Goal: Task Accomplishment & Management: Complete application form

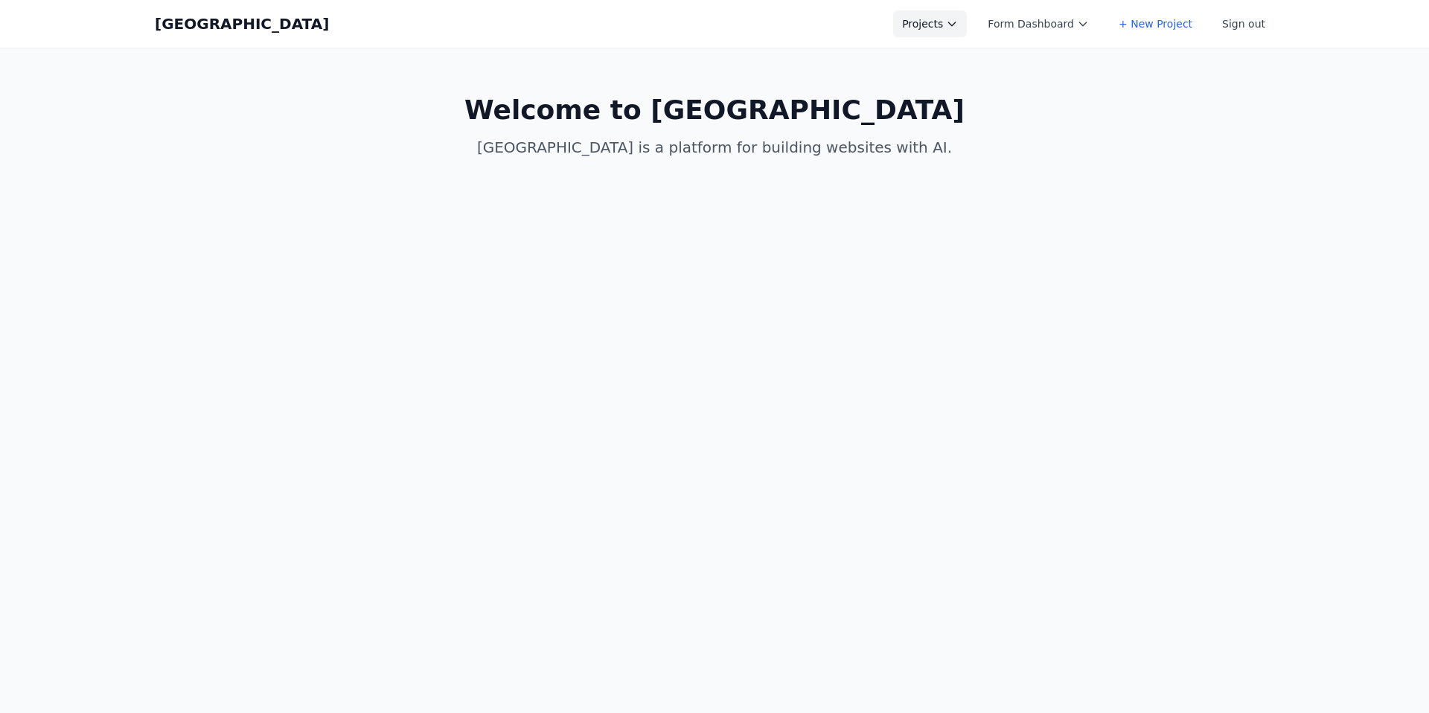
click at [956, 18] on button "Projects" at bounding box center [930, 23] width 74 height 27
click at [974, 59] on link "Current Website" at bounding box center [976, 59] width 167 height 27
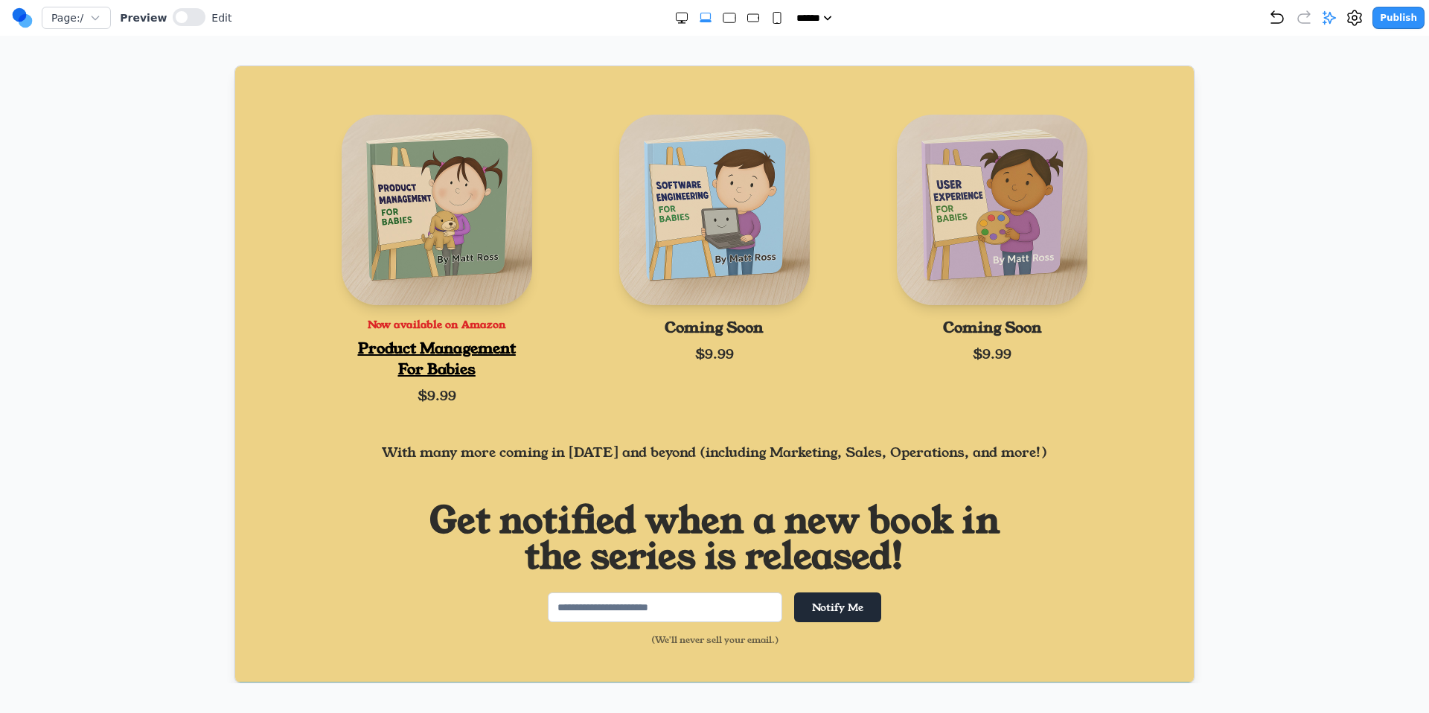
scroll to position [715, 0]
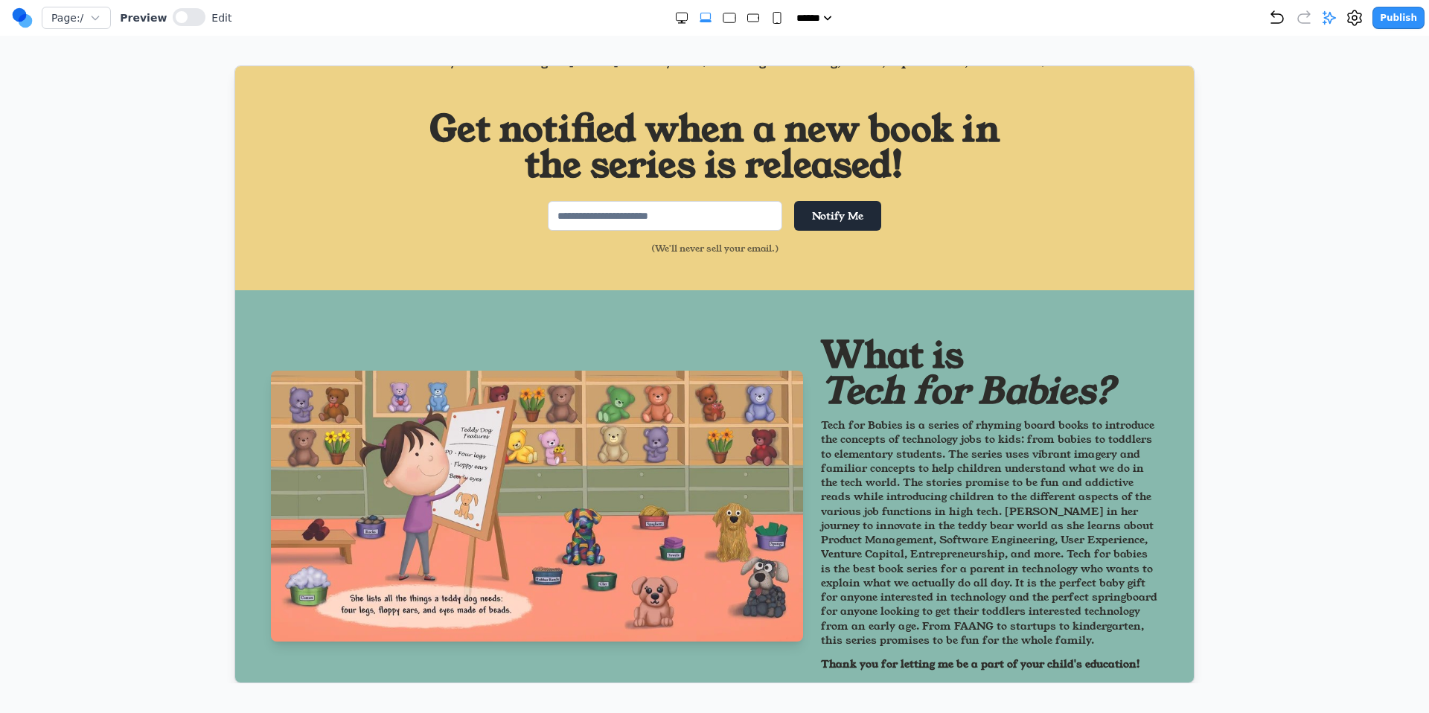
click at [663, 220] on input "email" at bounding box center [664, 215] width 234 height 30
type input "**********"
click at [833, 212] on button "Notify Me" at bounding box center [836, 215] width 87 height 30
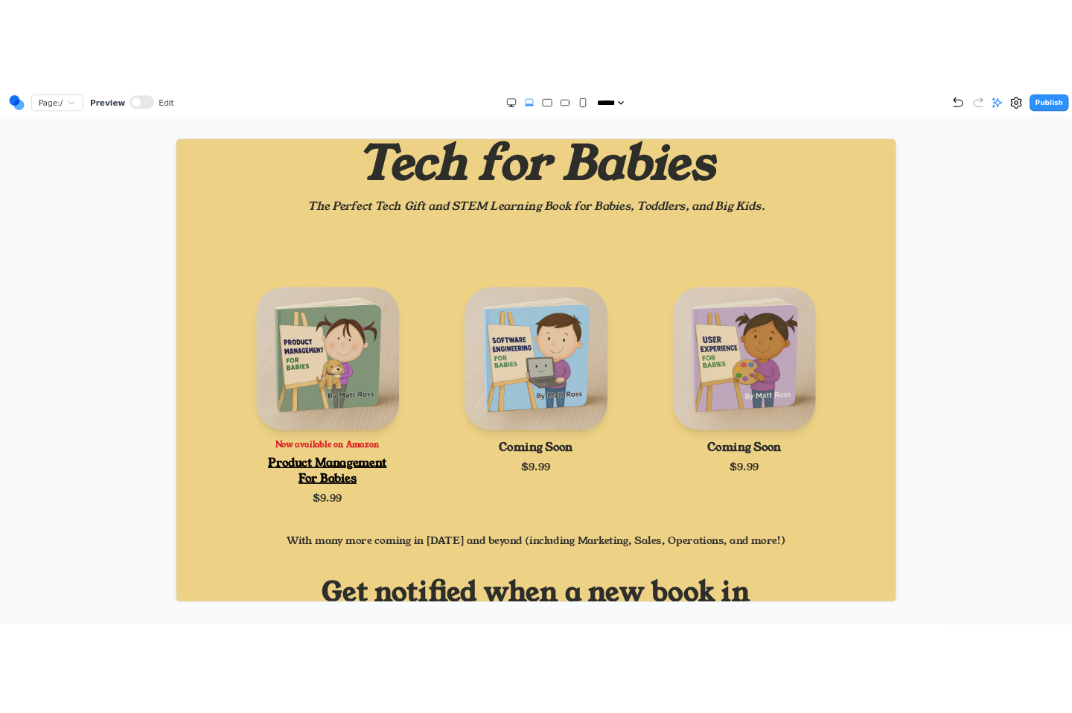
scroll to position [175, 0]
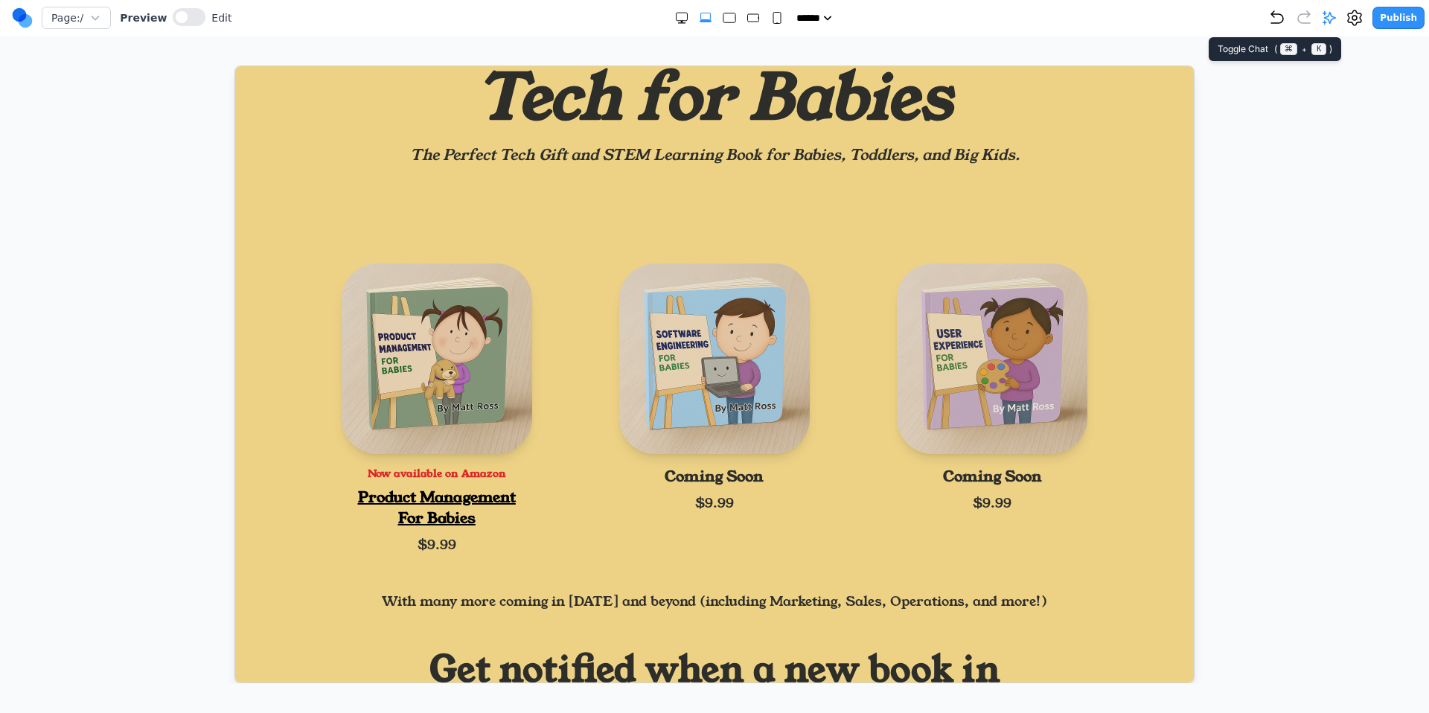
click at [1336, 18] on icon at bounding box center [1329, 18] width 13 height 13
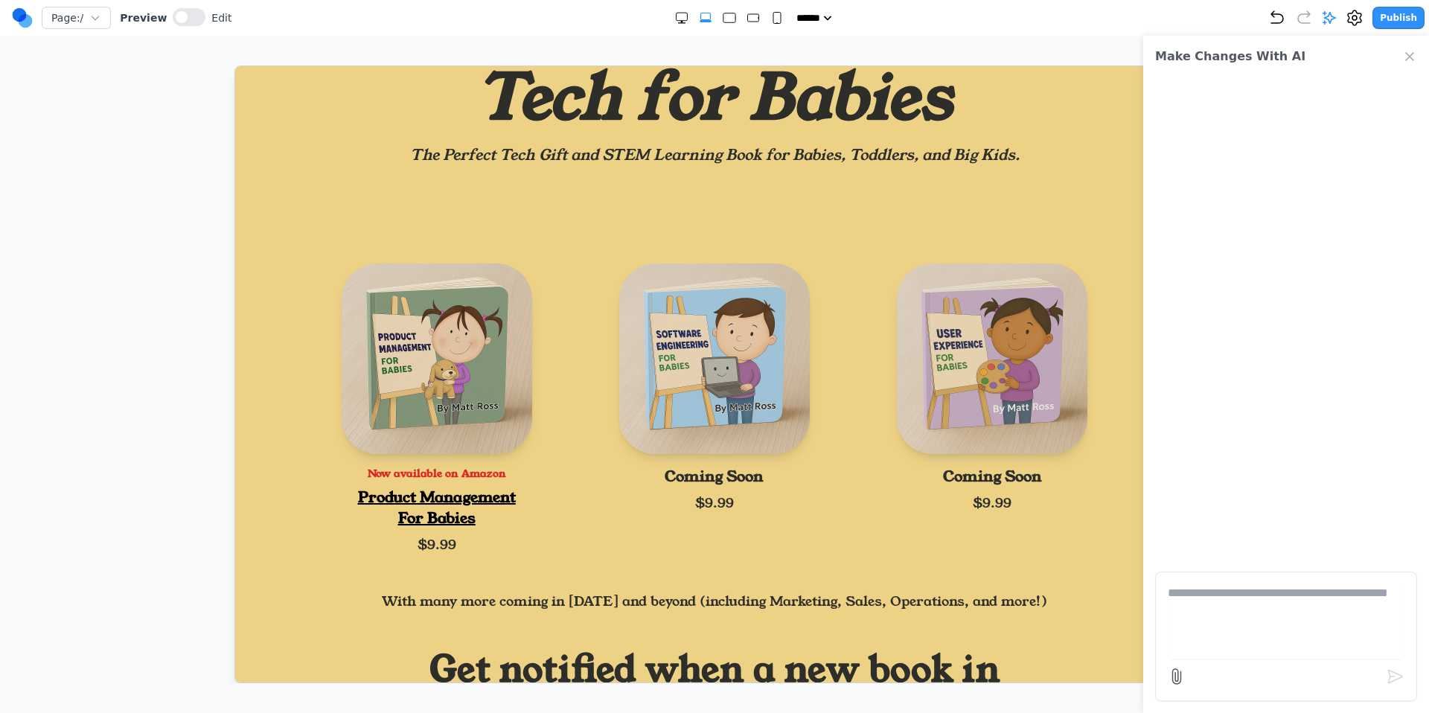
click at [1195, 588] on textarea at bounding box center [1286, 621] width 237 height 74
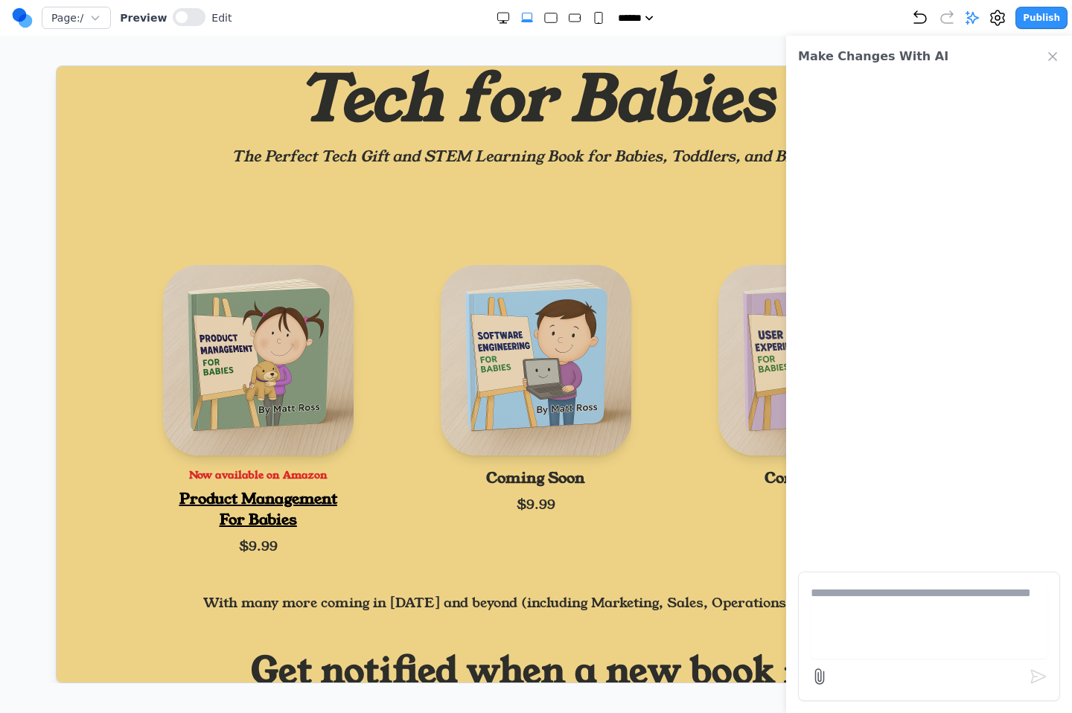
scroll to position [318, 0]
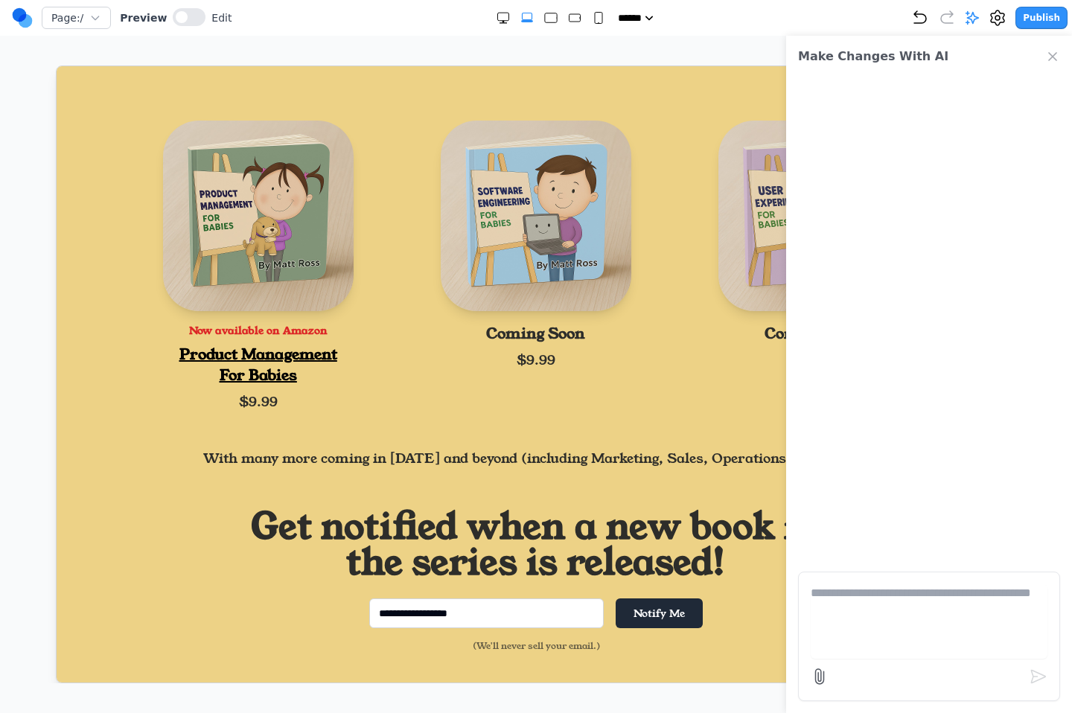
click at [1052, 60] on icon "Close Chat" at bounding box center [1052, 56] width 15 height 15
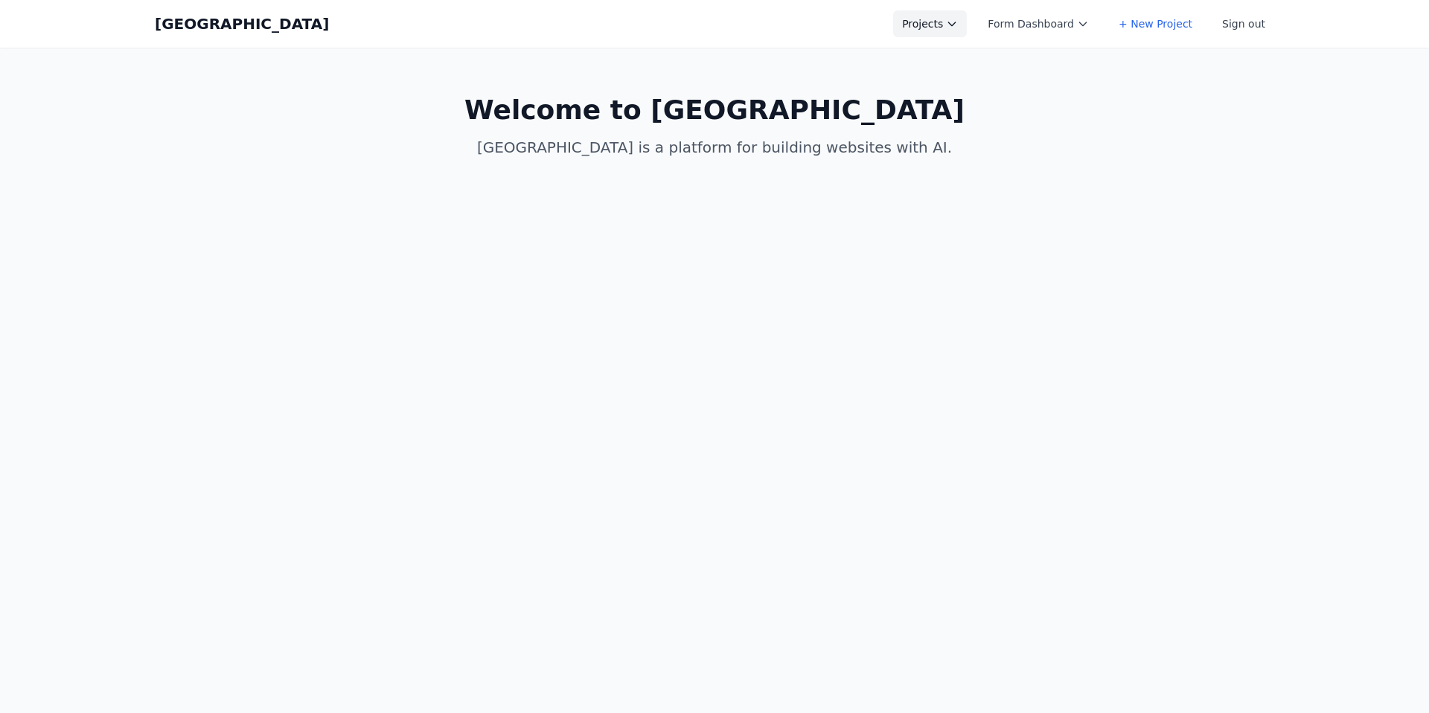
click at [958, 19] on icon at bounding box center [952, 24] width 12 height 12
click at [955, 57] on link "Current Website" at bounding box center [976, 59] width 167 height 27
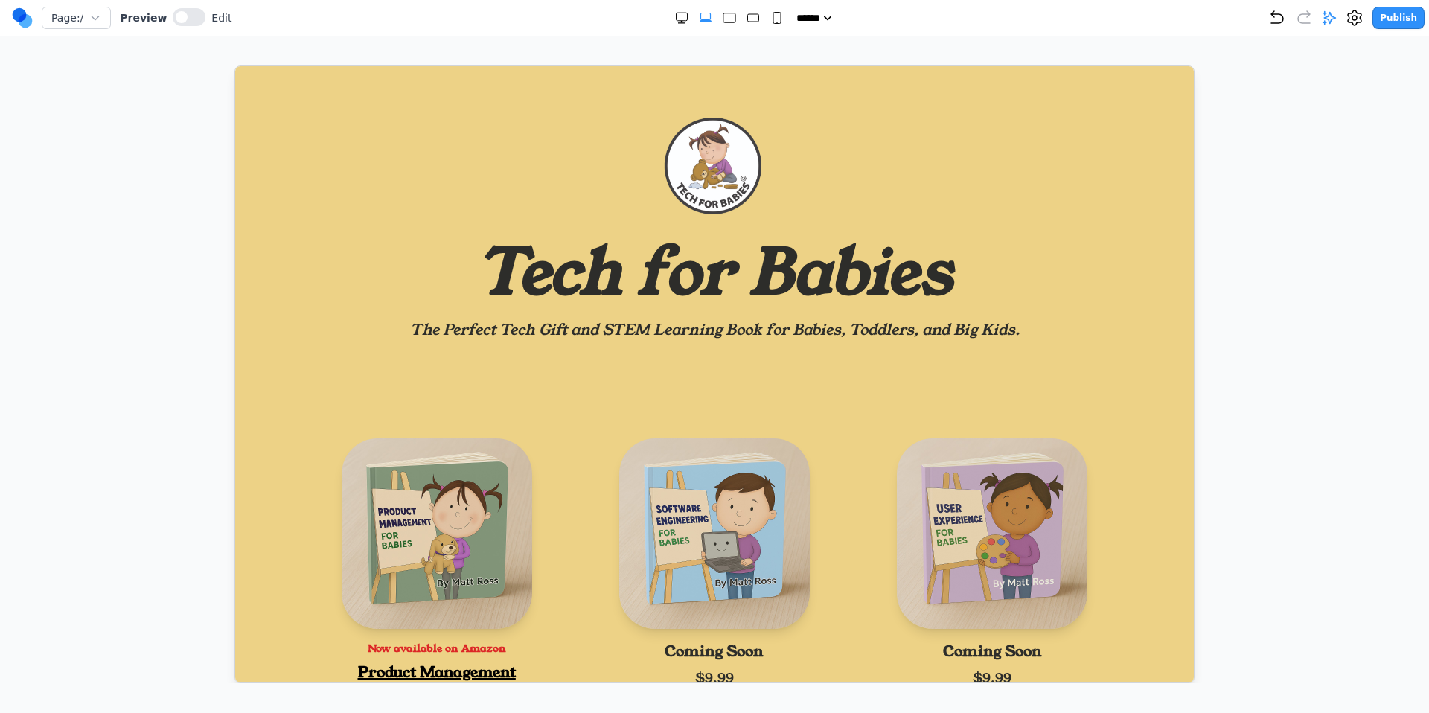
scroll to position [704, 0]
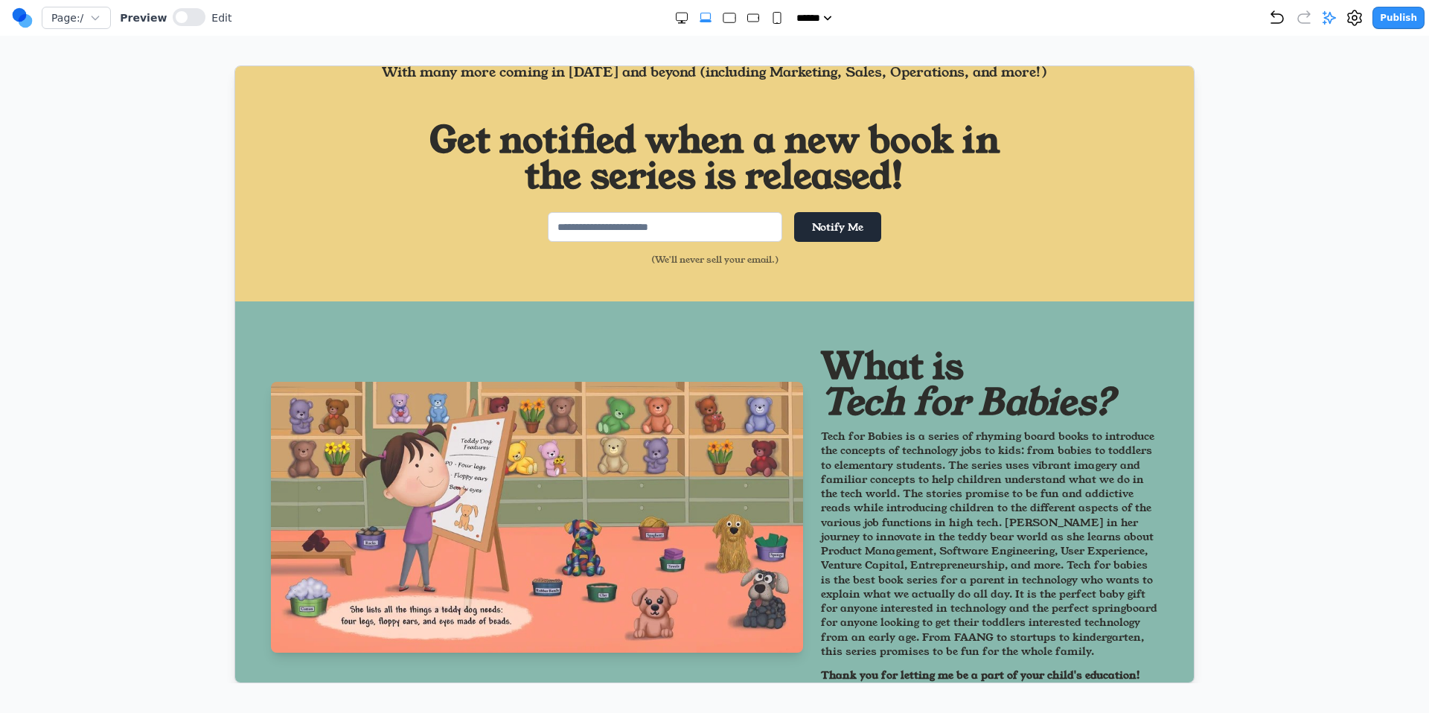
click at [687, 237] on input "email" at bounding box center [664, 226] width 234 height 30
type input "**********"
click at [820, 226] on button "Notify Me" at bounding box center [836, 226] width 87 height 30
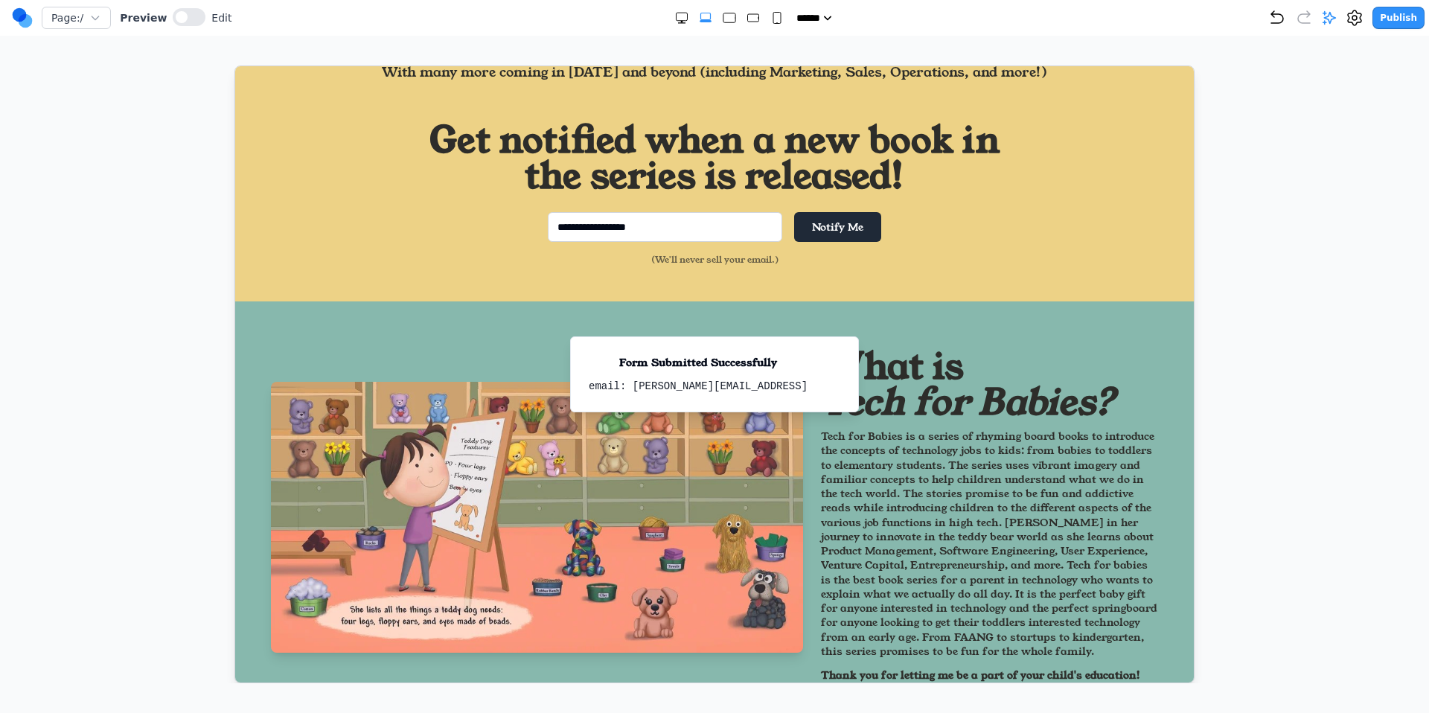
click at [863, 341] on ol "Form Submitted Successfully email: allen@coalcreek.ai" at bounding box center [713, 374] width 313 height 100
click at [841, 347] on icon "Notifications (F8)" at bounding box center [843, 351] width 12 height 12
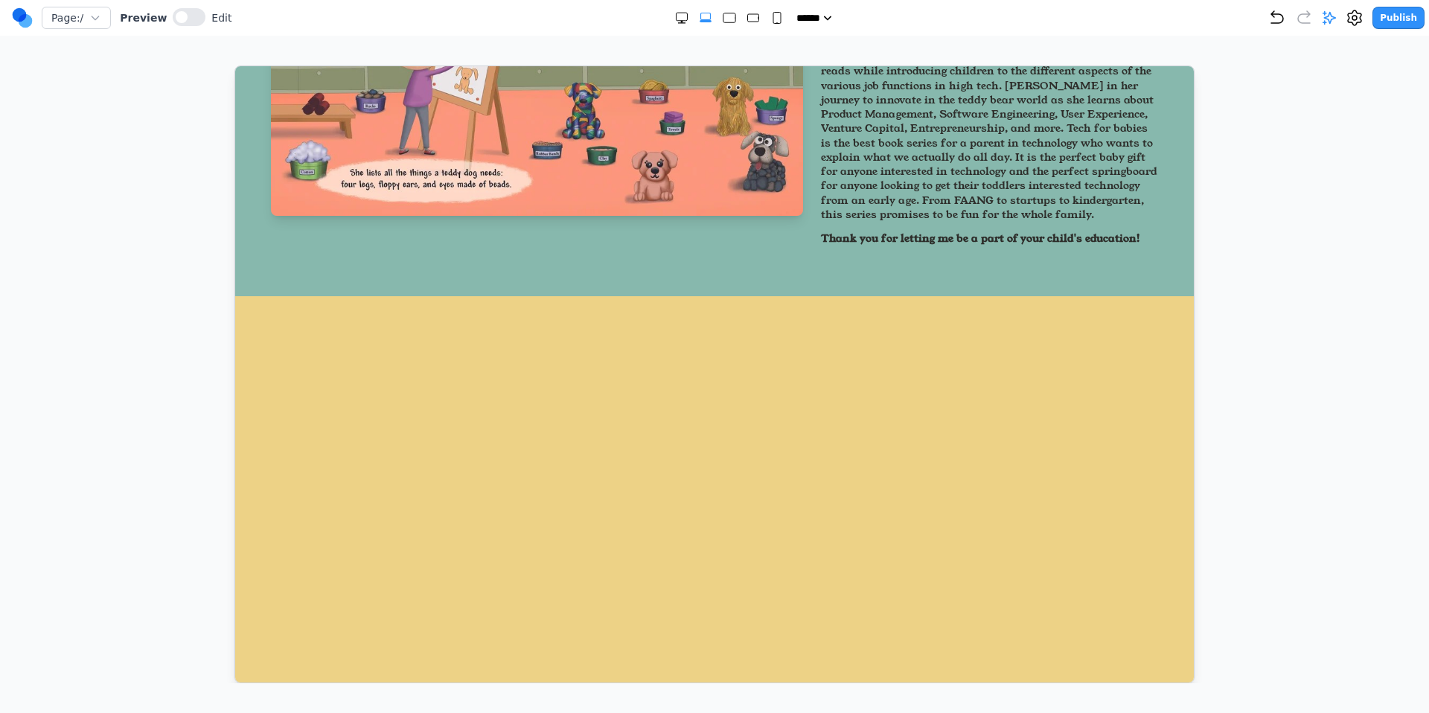
scroll to position [1460, 0]
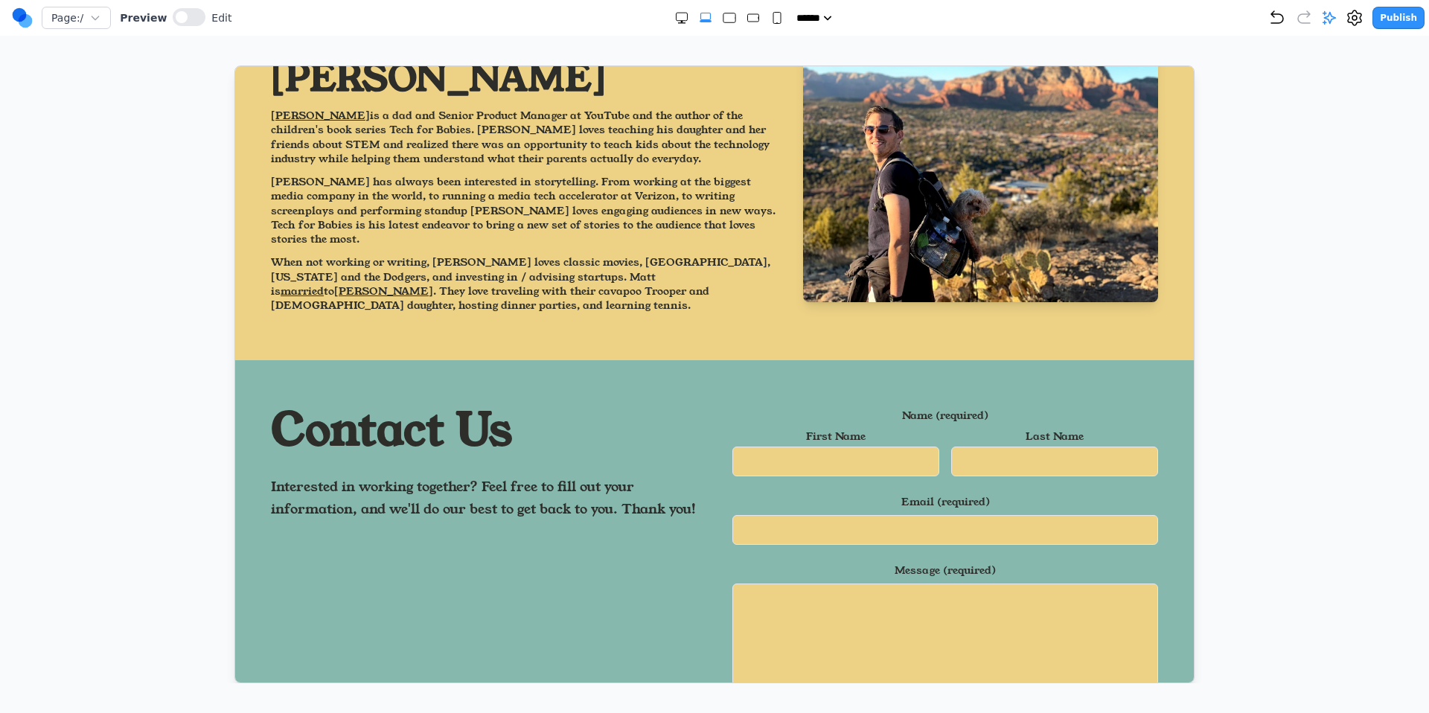
click at [861, 446] on input "text" at bounding box center [835, 461] width 207 height 30
type input "*****"
click at [985, 447] on input "text" at bounding box center [1053, 461] width 207 height 30
type input "**"
click at [970, 514] on input "Email (required)" at bounding box center [945, 529] width 426 height 30
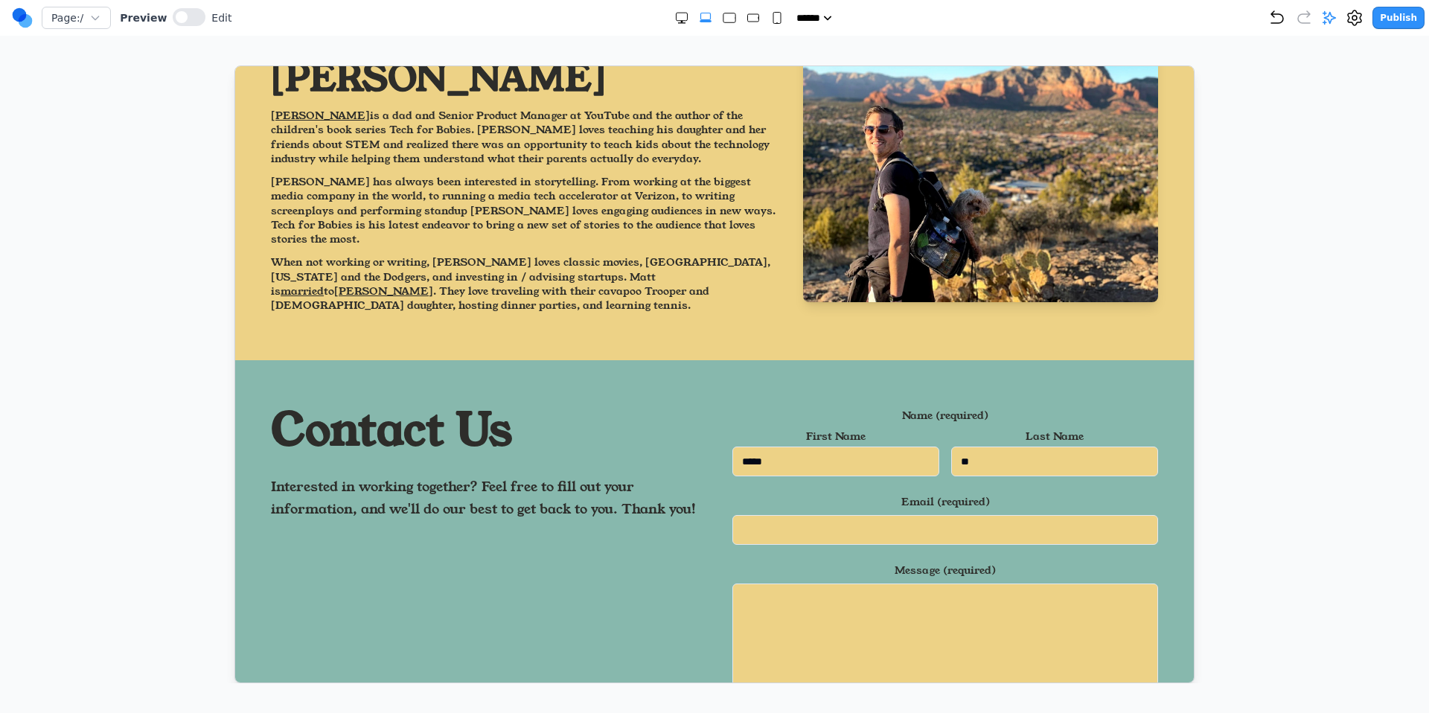
type input "**********"
click at [867, 595] on textarea "Message (required)" at bounding box center [945, 634] width 426 height 103
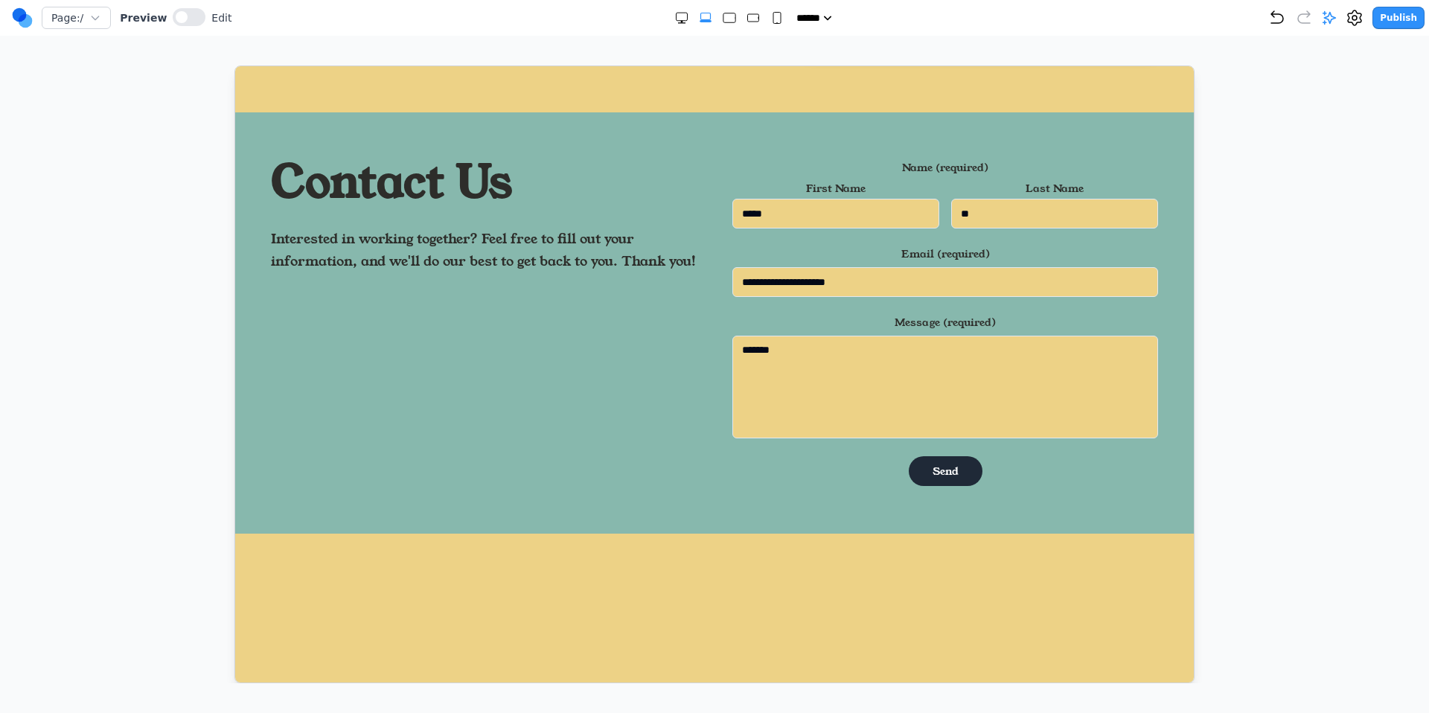
scroll to position [1723, 0]
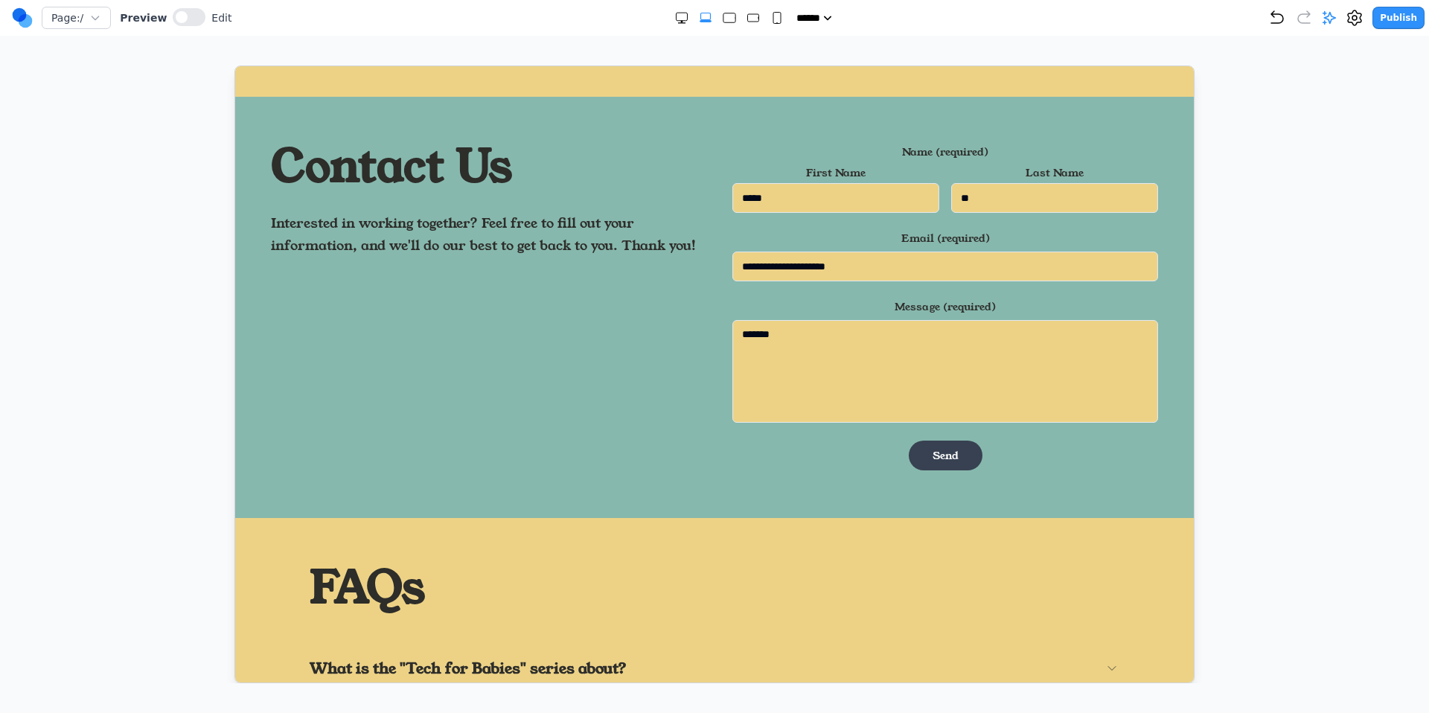
type textarea "*******"
click at [932, 440] on button "Send" at bounding box center [945, 455] width 74 height 30
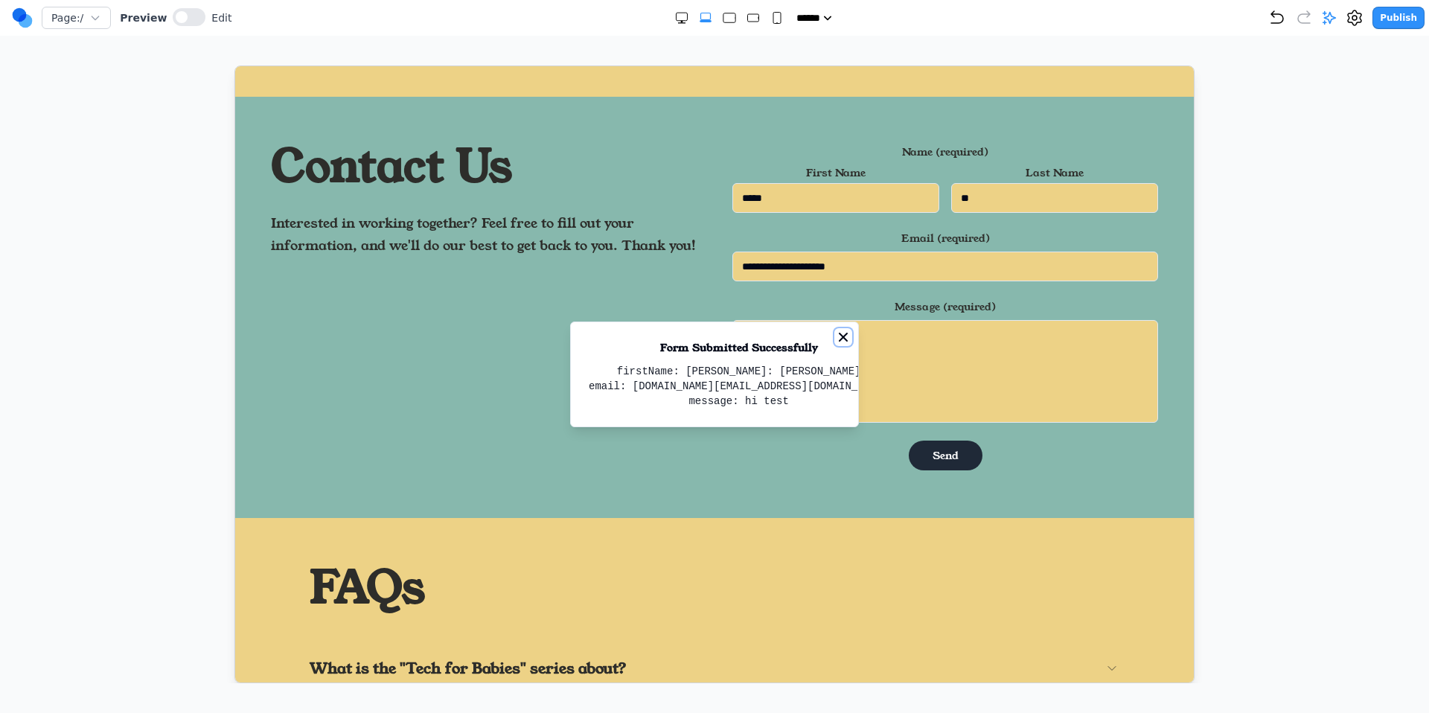
click at [840, 330] on icon "Notifications (F8)" at bounding box center [843, 336] width 12 height 12
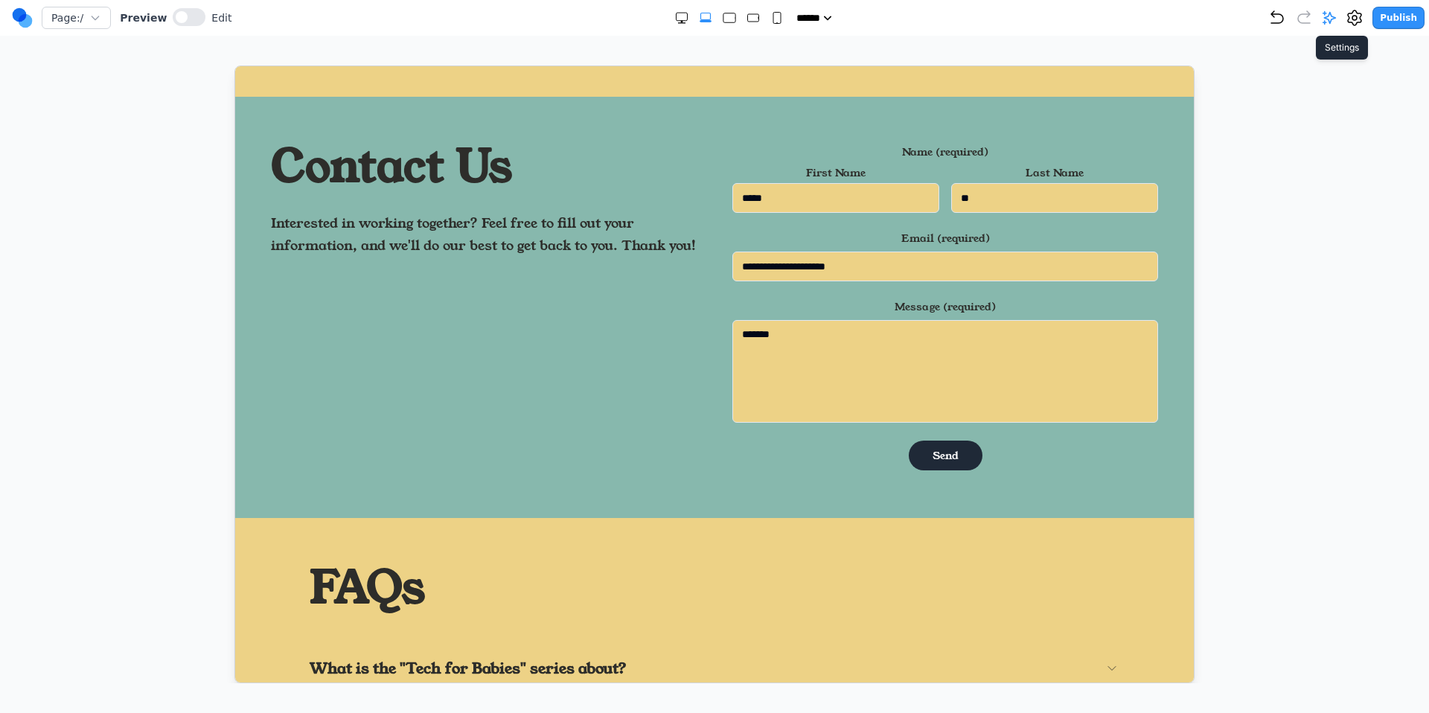
click at [1357, 18] on icon at bounding box center [1354, 18] width 4 height 4
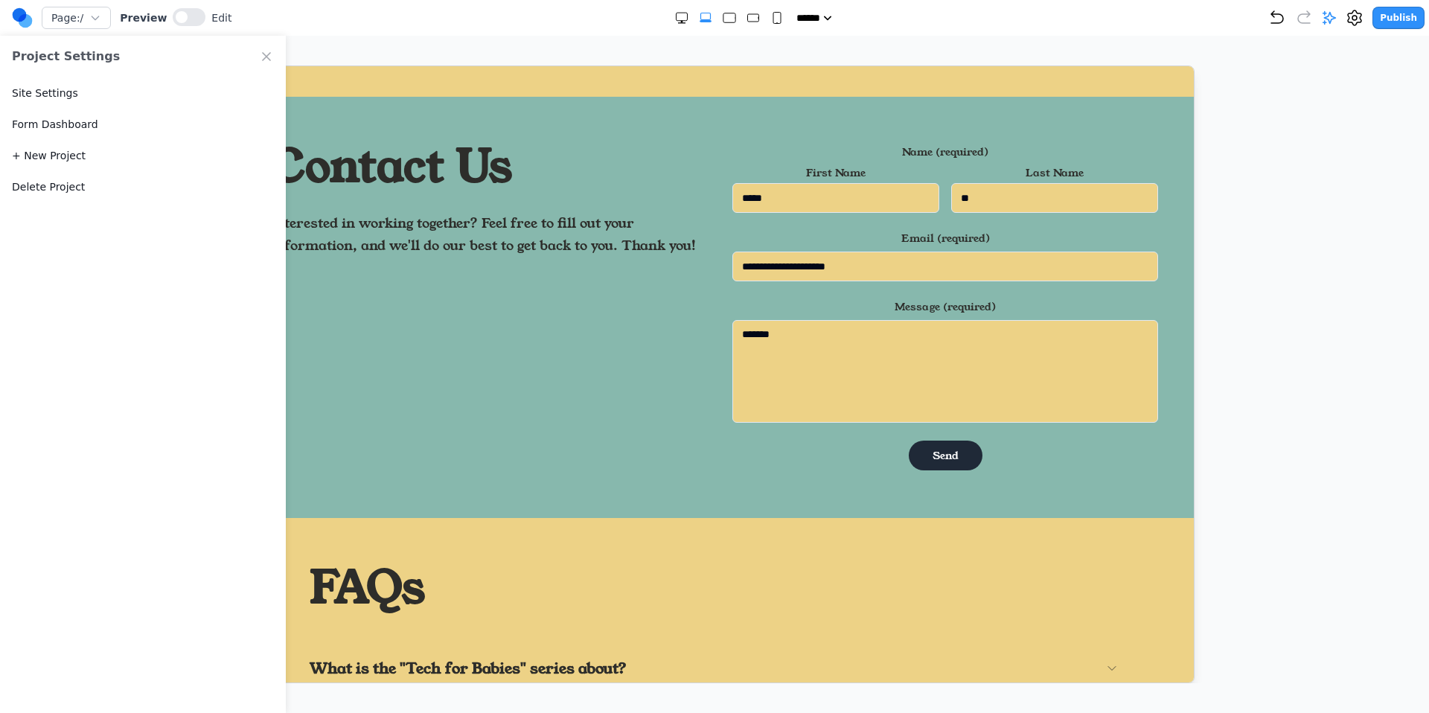
click at [68, 122] on link "Form Dashboard" at bounding box center [55, 124] width 86 height 15
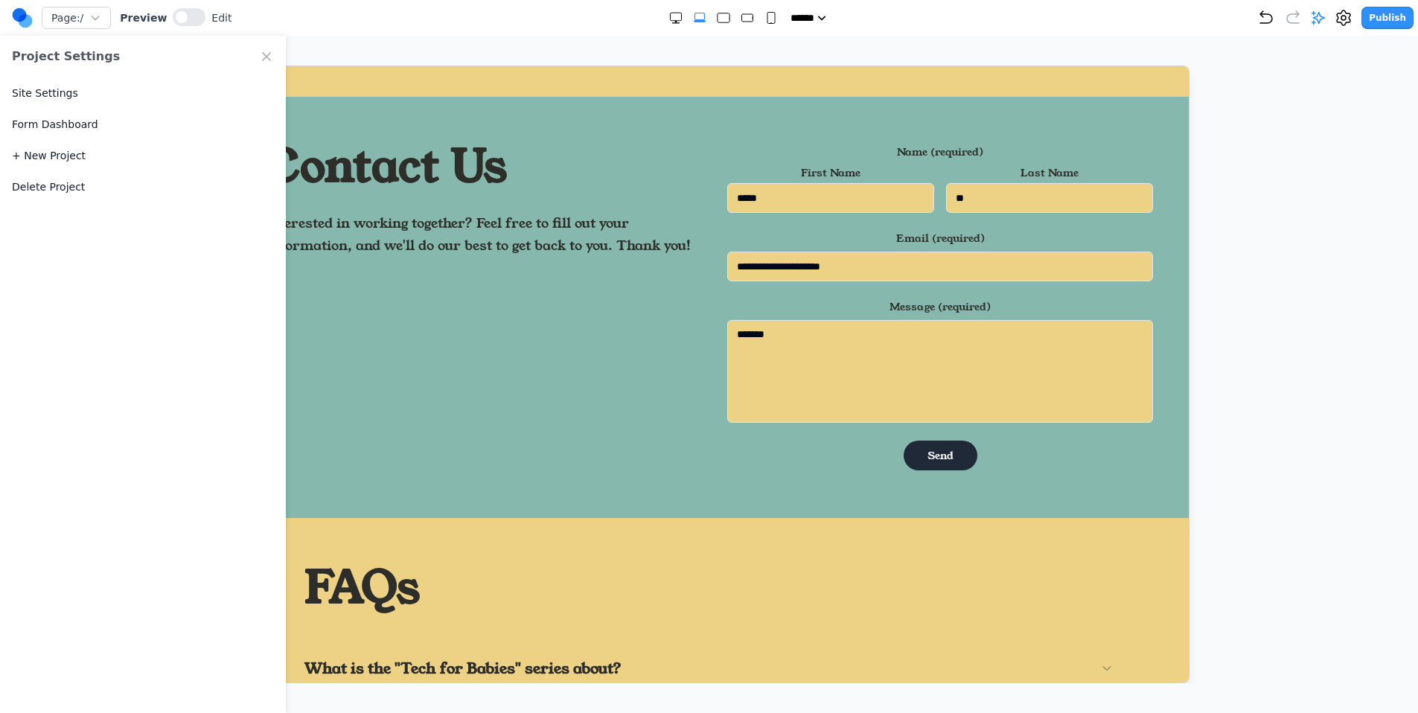
select select "*"
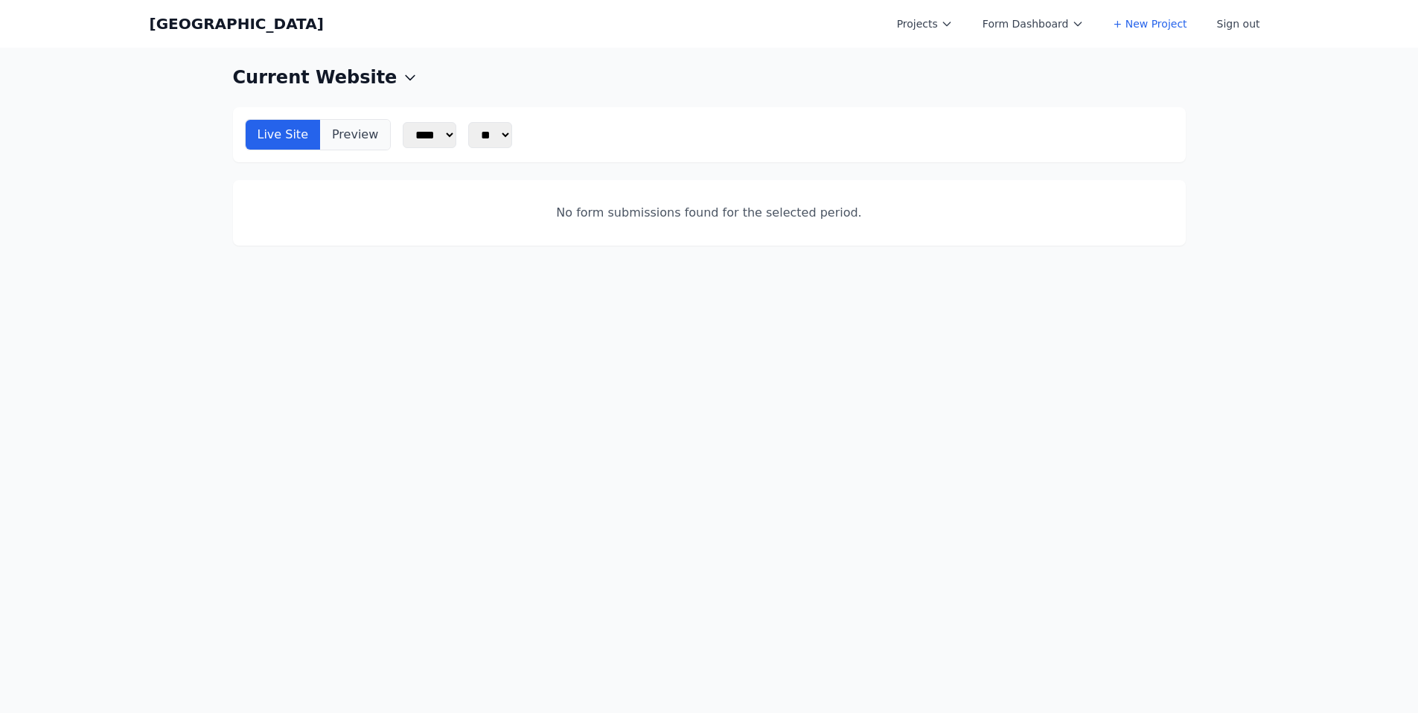
click at [360, 136] on button "Preview" at bounding box center [355, 135] width 70 height 30
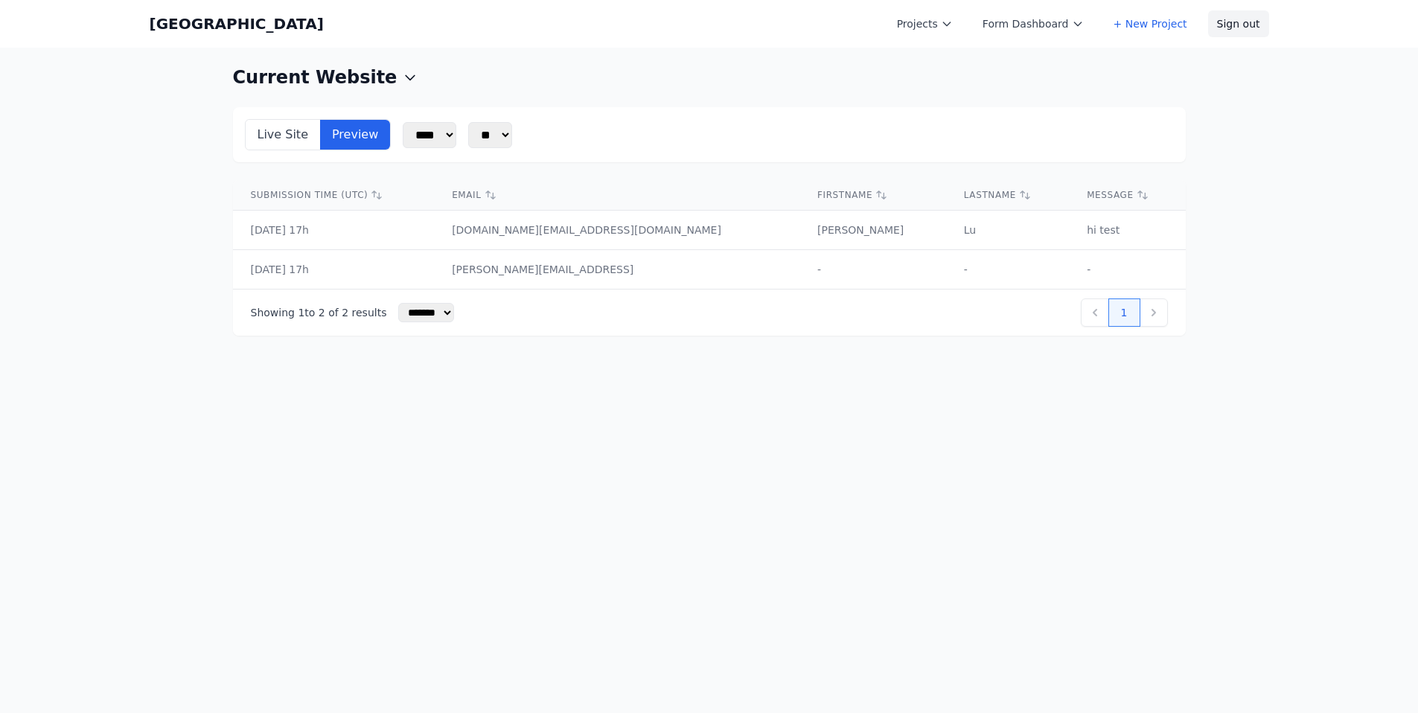
click at [1227, 28] on button "Sign out" at bounding box center [1238, 23] width 61 height 27
